Goal: Information Seeking & Learning: Learn about a topic

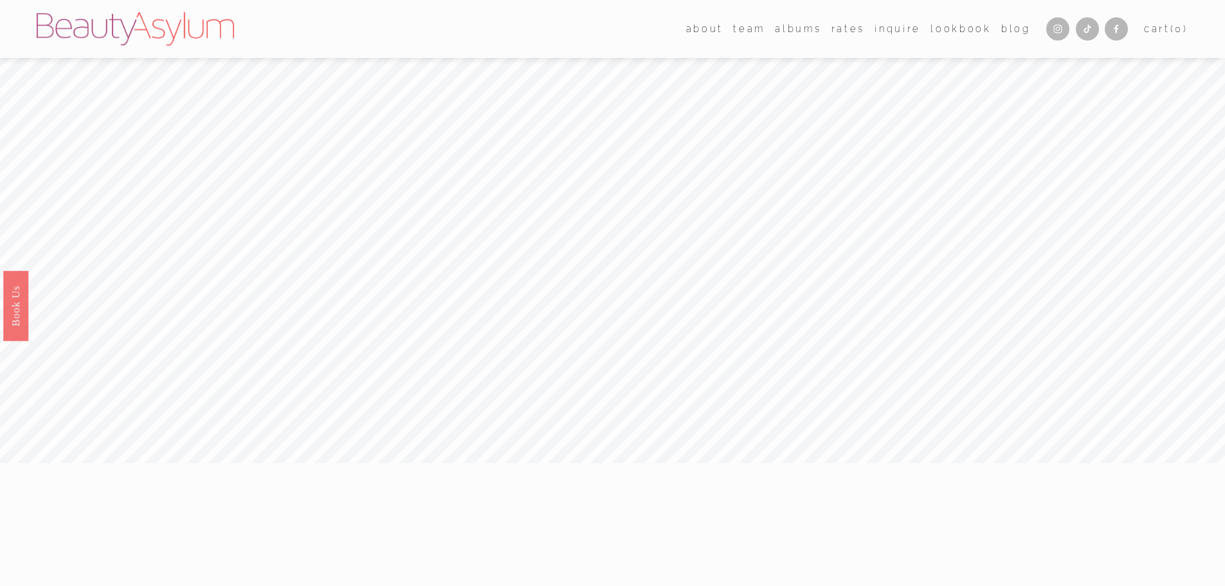
click at [849, 30] on link "Rates" at bounding box center [847, 28] width 33 height 19
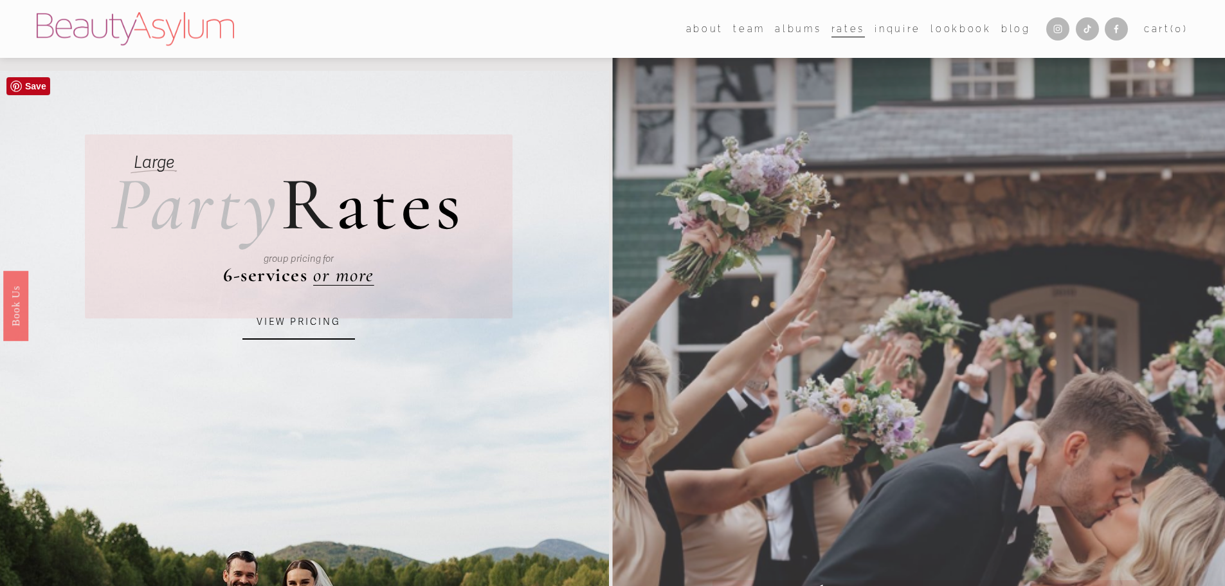
click at [293, 320] on link "VIEW PRICING" at bounding box center [298, 322] width 113 height 35
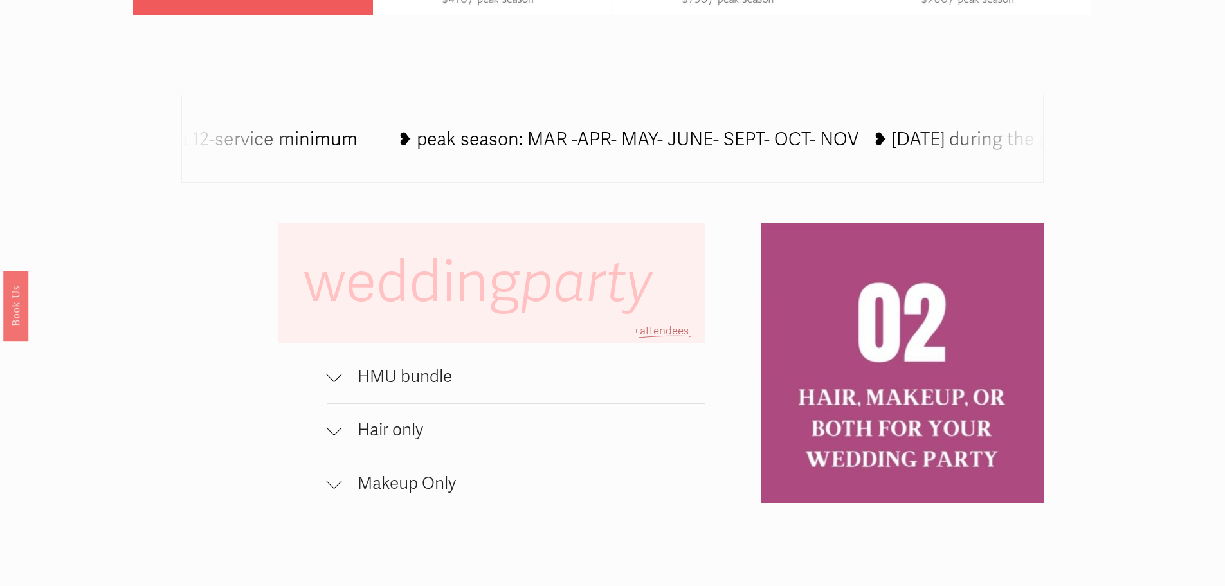
scroll to position [900, 0]
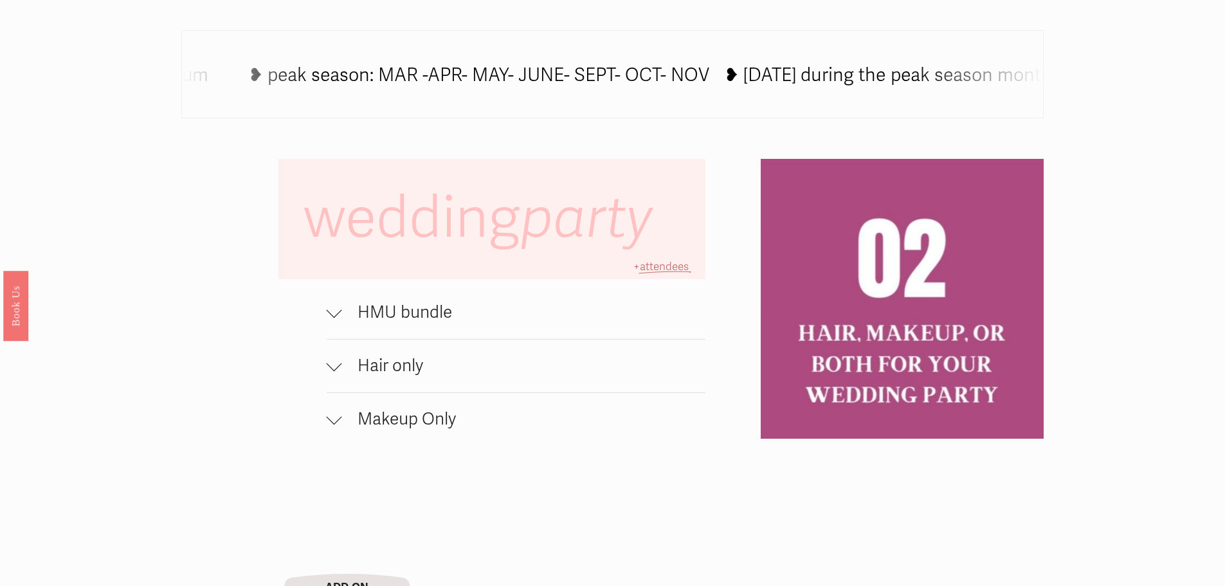
click at [423, 320] on span "HMU bundle" at bounding box center [524, 312] width 364 height 21
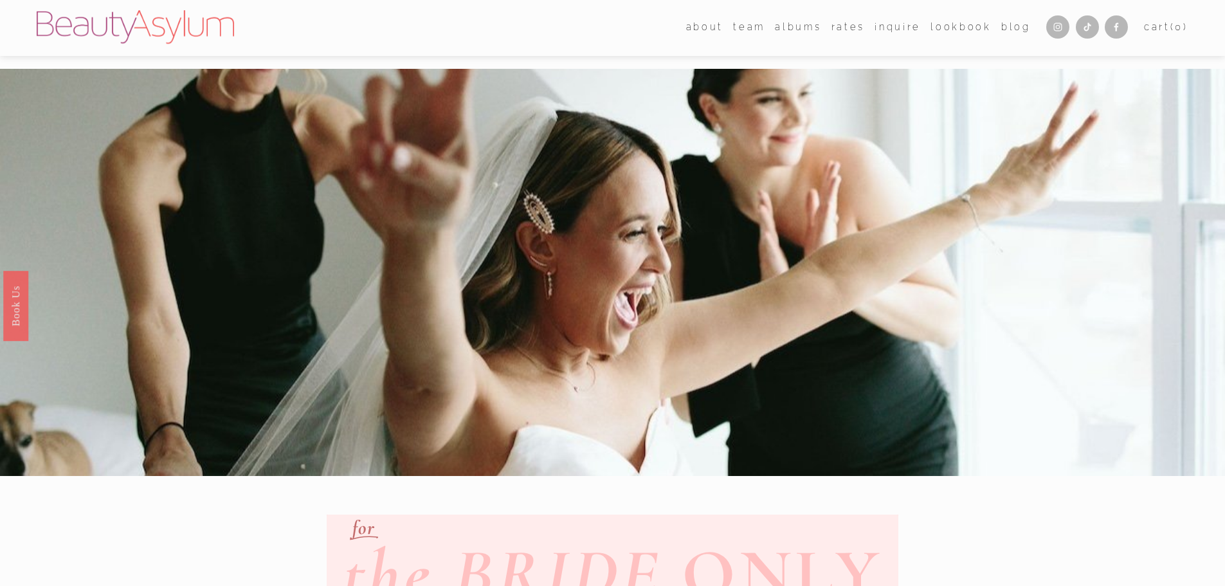
scroll to position [0, 0]
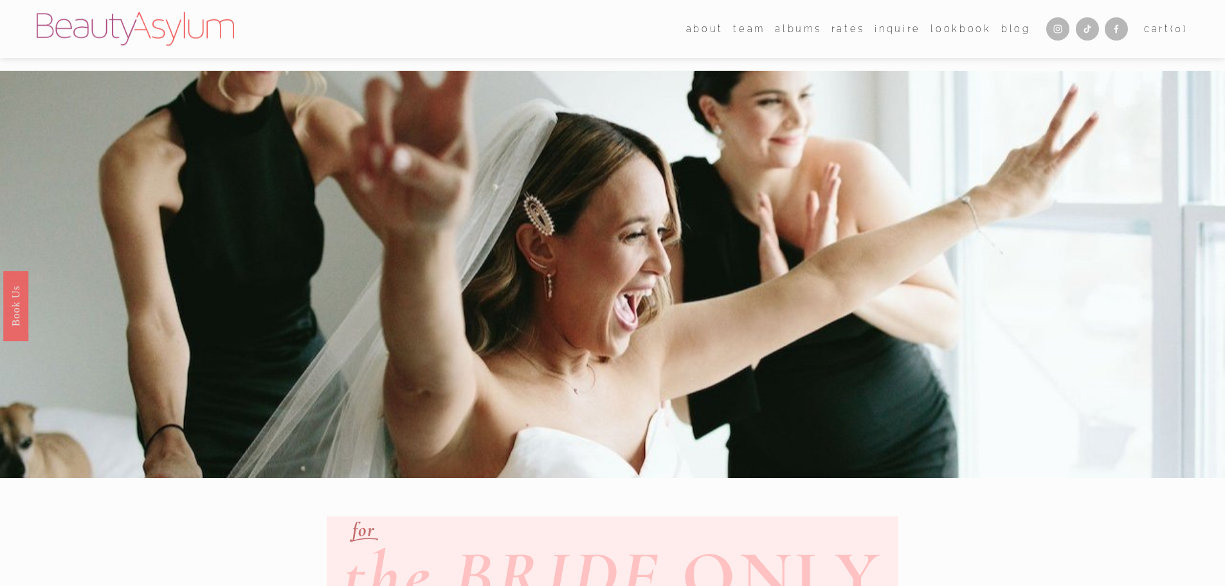
click at [806, 28] on link "albums" at bounding box center [798, 28] width 46 height 19
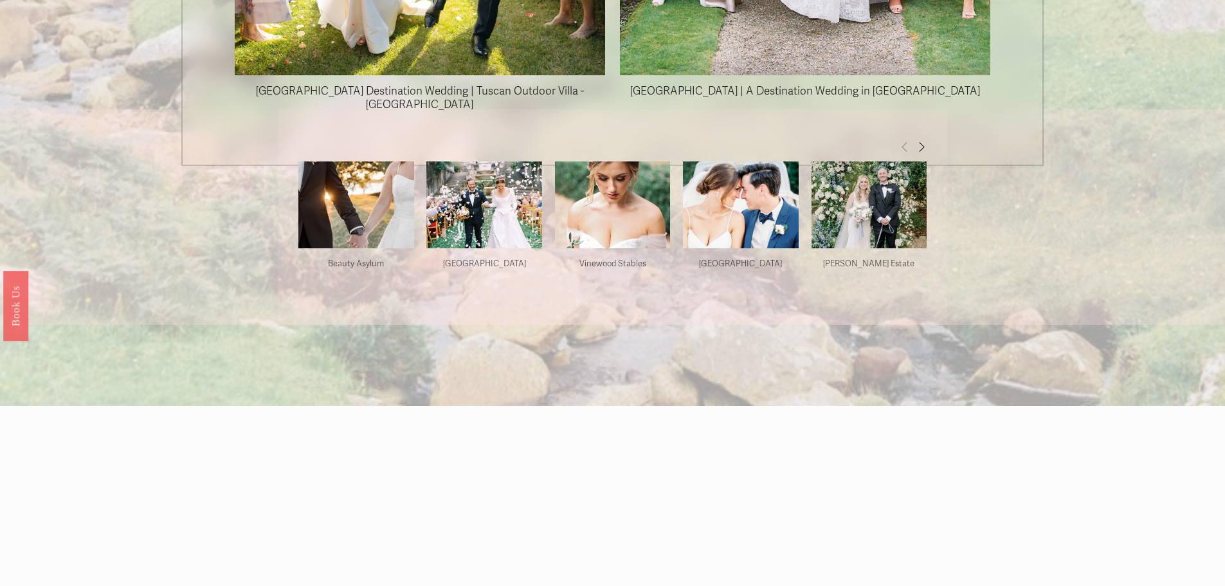
scroll to position [1672, 0]
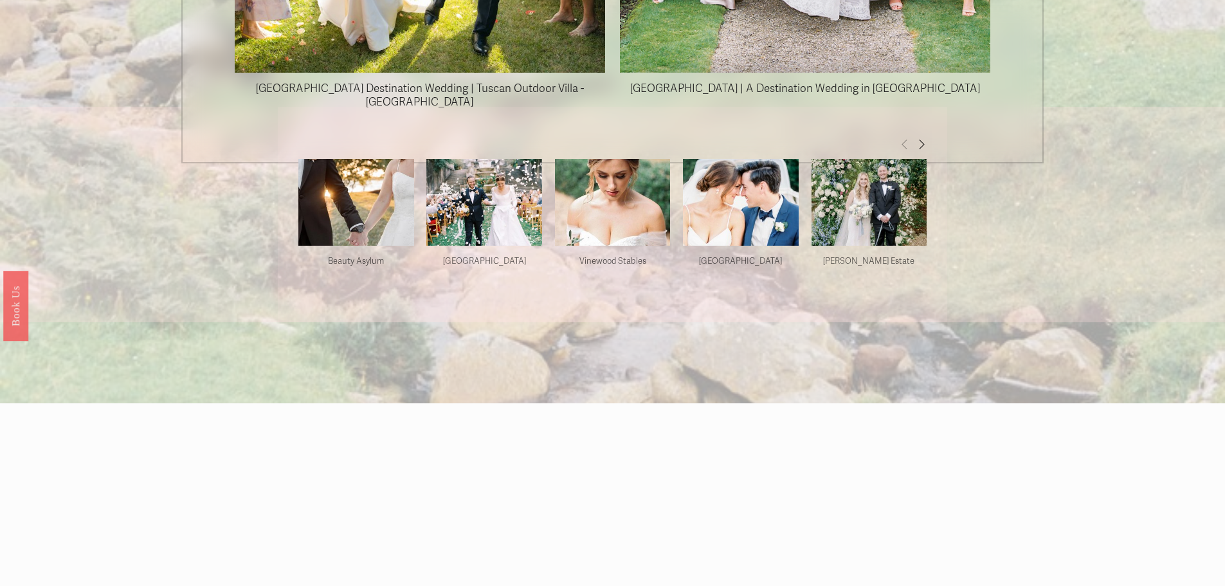
click at [374, 246] on div "Beauty Asylum Beauty Asylum Beauty Asylum" at bounding box center [356, 213] width 128 height 108
click at [371, 237] on img at bounding box center [356, 203] width 116 height 174
